Goal: Information Seeking & Learning: Check status

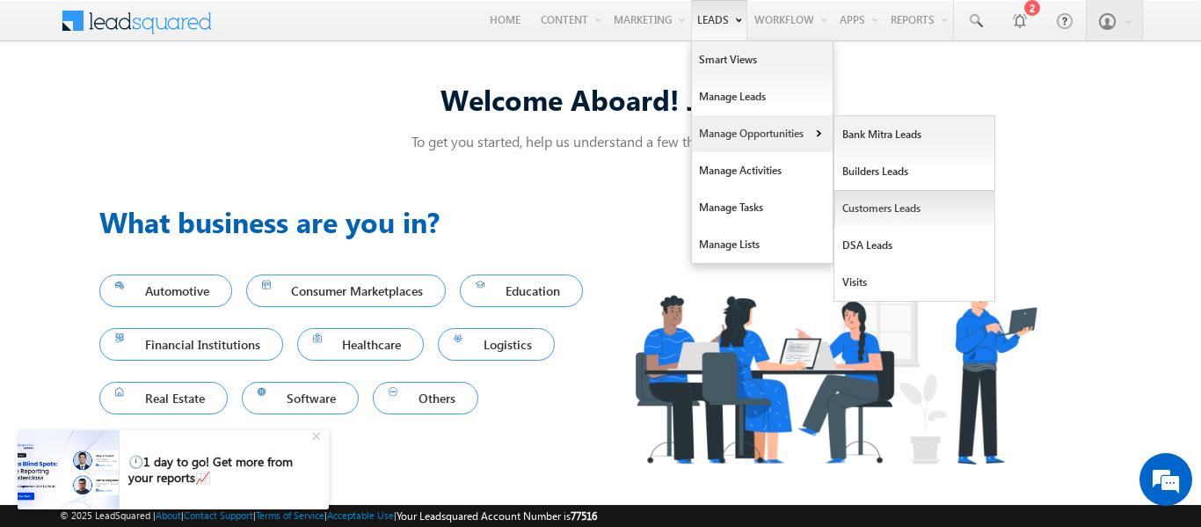
click at [860, 202] on link "Customers Leads" at bounding box center [914, 208] width 161 height 37
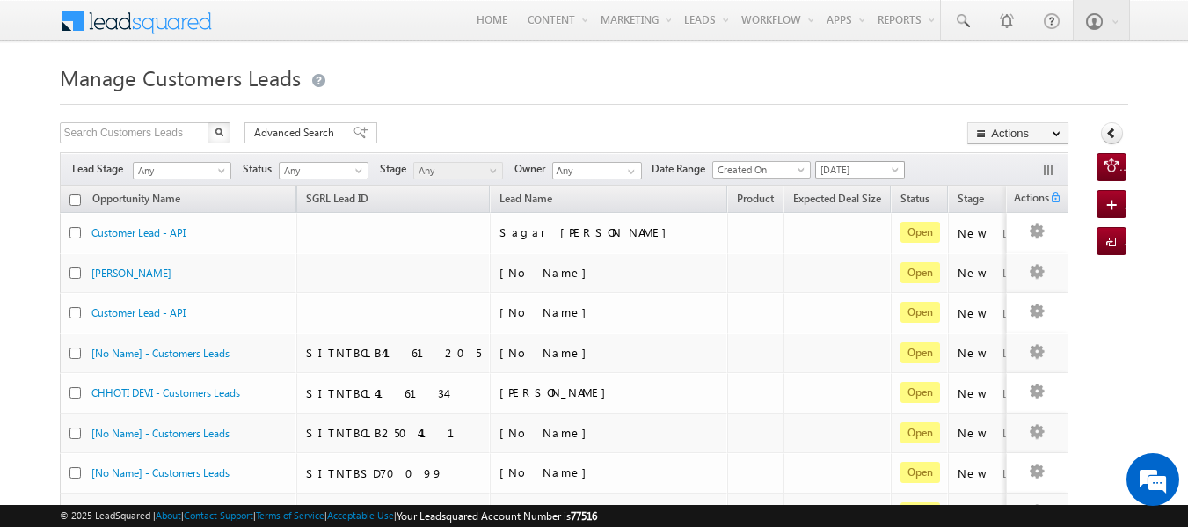
click at [879, 168] on span "Today" at bounding box center [858, 170] width 84 height 16
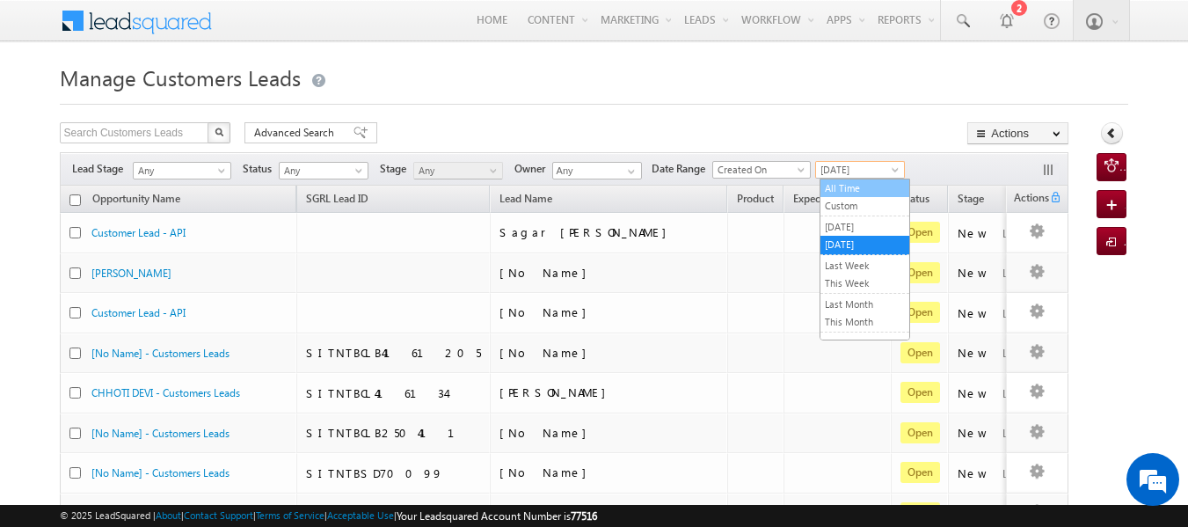
click at [856, 189] on link "All Time" at bounding box center [864, 188] width 89 height 16
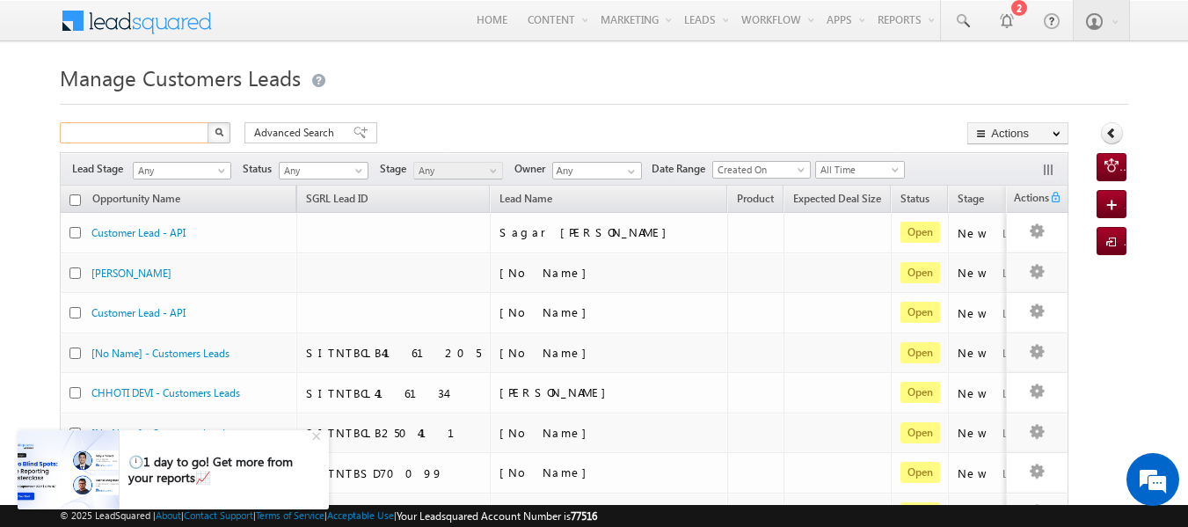
click at [131, 127] on input "text" at bounding box center [135, 132] width 150 height 21
paste input "946643"
type input "946643"
click at [217, 132] on img "button" at bounding box center [218, 131] width 9 height 9
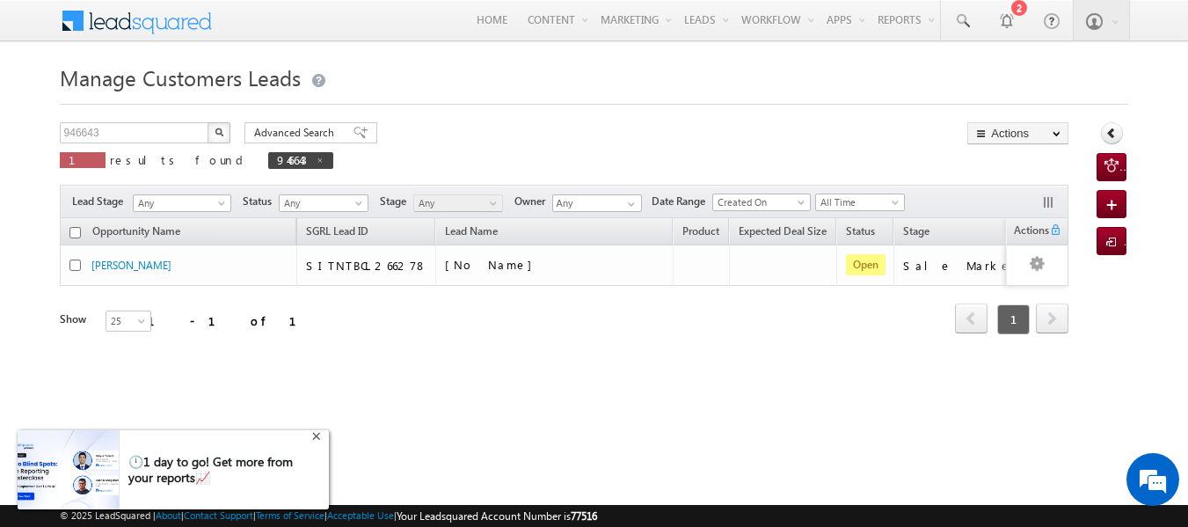
click at [314, 437] on div "+" at bounding box center [318, 434] width 21 height 21
